Goal: Information Seeking & Learning: Learn about a topic

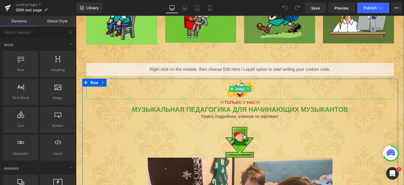
scroll to position [184, 0]
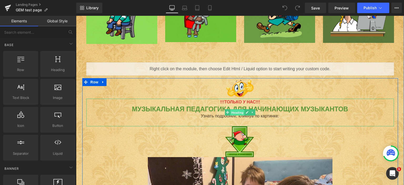
click at [235, 112] on span "Heading" at bounding box center [237, 112] width 14 height 6
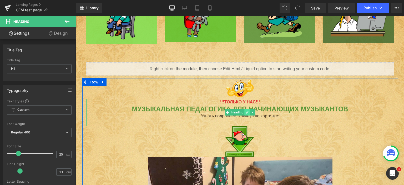
click at [246, 113] on icon at bounding box center [247, 112] width 3 height 3
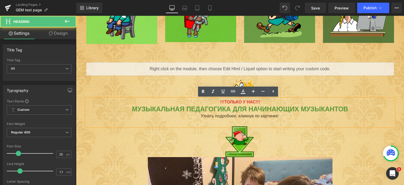
click at [167, 110] on strong "МУЗЫКАЛЬНАЯ ПЕДАГОГИКА ДЛЯ НАЧИНАЮЩИХ МУЗЫКАНТОВ" at bounding box center [240, 108] width 216 height 7
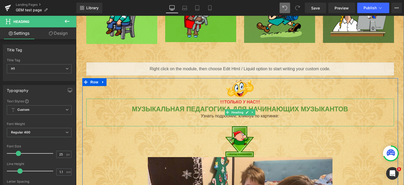
click at [228, 102] on span "!!!ТОЛЬКО У НАС!!!" at bounding box center [240, 102] width 40 height 4
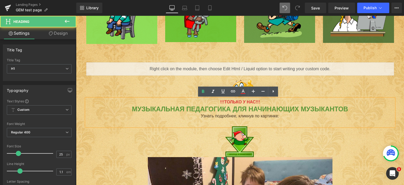
click at [229, 102] on span "!!!ТОЛЬКО У НАС!!!" at bounding box center [240, 102] width 40 height 4
click at [217, 108] on strong "МУЗЫКАЛЬНАЯ ПЕДАГОГИКА ДЛЯ НАЧИНАЮЩИХ МУЗЫКАНТОВ" at bounding box center [240, 108] width 216 height 7
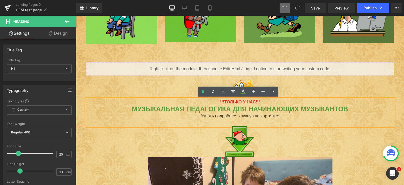
click at [211, 115] on div "Узнать подробнее, кликнув по картинке:" at bounding box center [240, 116] width 308 height 7
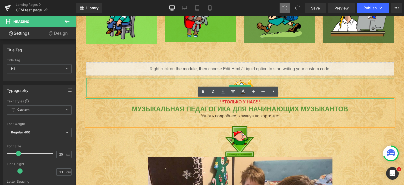
click at [188, 82] on div at bounding box center [240, 88] width 308 height 21
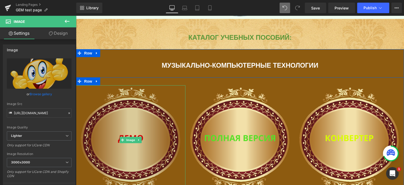
scroll to position [552, 0]
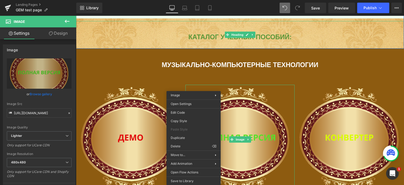
click at [180, 45] on div at bounding box center [240, 45] width 328 height 7
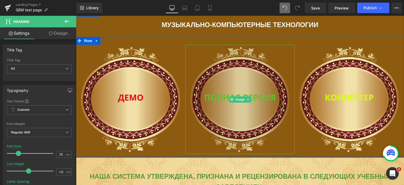
scroll to position [605, 0]
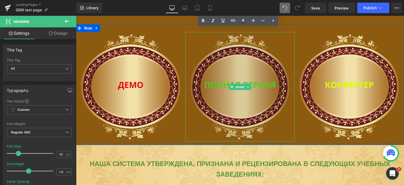
click at [248, 111] on img at bounding box center [239, 86] width 109 height 109
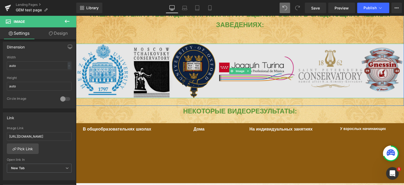
scroll to position [763, 0]
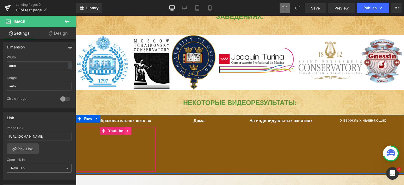
click at [127, 129] on icon at bounding box center [127, 130] width 1 height 2
click at [136, 129] on icon at bounding box center [138, 131] width 4 height 4
click at [116, 127] on span "Youtube" at bounding box center [116, 131] width 18 height 8
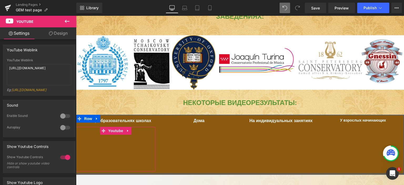
drag, startPoint x: 124, startPoint y: 128, endPoint x: 135, endPoint y: 174, distance: 46.7
click at [135, 183] on h1 "ТЕОРИЯ МУЗЫКИ В СКАЗКАХ:" at bounding box center [240, 188] width 328 height 11
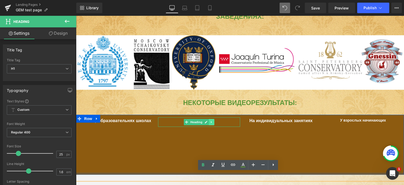
click at [210, 120] on icon at bounding box center [211, 121] width 3 height 3
click at [184, 119] on link "Heading" at bounding box center [194, 122] width 20 height 6
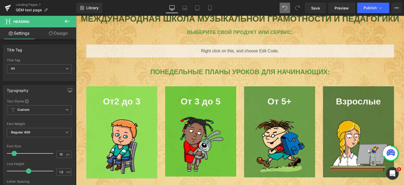
scroll to position [0, 0]
